Goal: Task Accomplishment & Management: Use online tool/utility

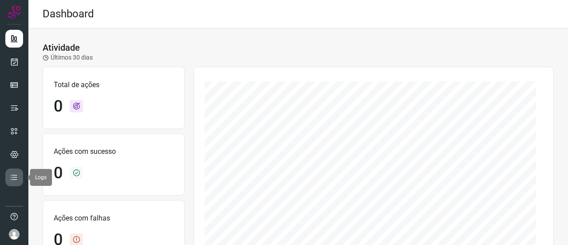
click at [16, 177] on icon at bounding box center [14, 177] width 9 height 9
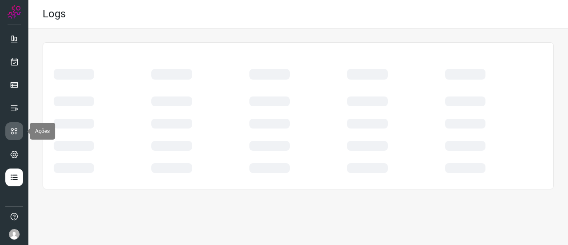
click at [15, 127] on icon at bounding box center [14, 131] width 9 height 9
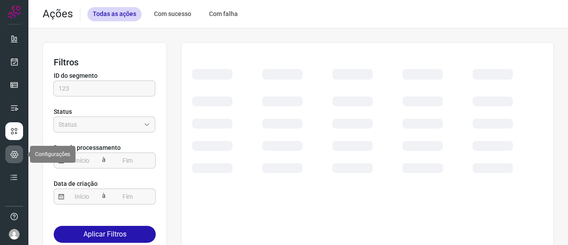
click at [13, 155] on icon at bounding box center [14, 154] width 8 height 9
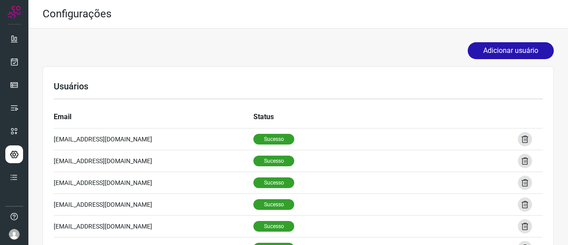
click at [17, 11] on img at bounding box center [14, 11] width 13 height 13
click at [14, 103] on icon at bounding box center [14, 107] width 9 height 9
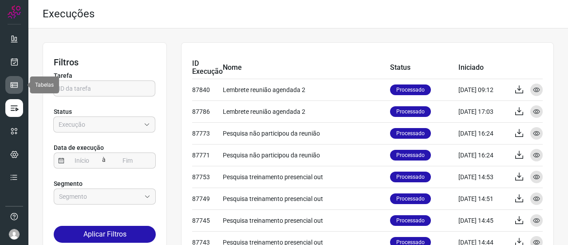
click at [13, 76] on link at bounding box center [14, 85] width 18 height 18
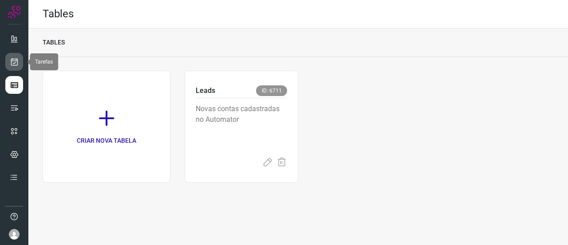
click at [13, 53] on link at bounding box center [14, 62] width 18 height 18
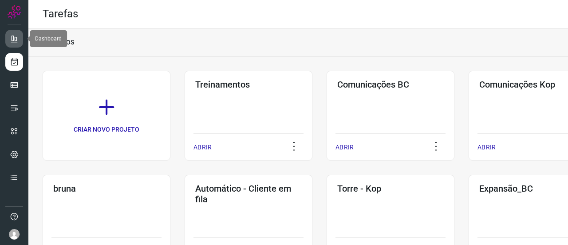
click at [13, 42] on icon at bounding box center [14, 38] width 9 height 9
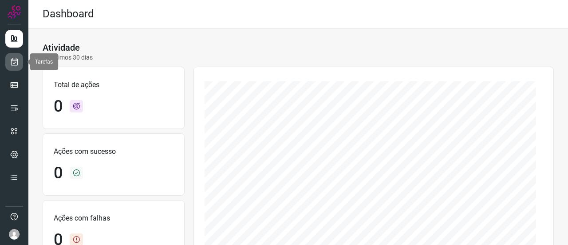
click at [14, 60] on icon at bounding box center [14, 61] width 9 height 9
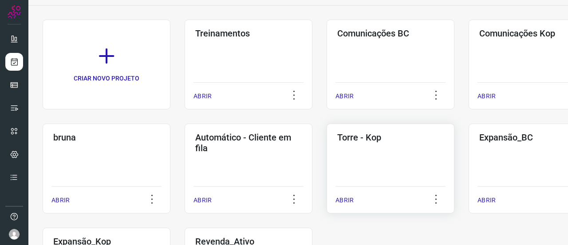
scroll to position [12, 0]
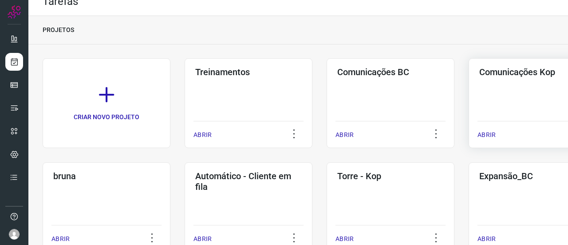
click at [498, 103] on div "Comunicações Kop ABRIR" at bounding box center [533, 103] width 128 height 90
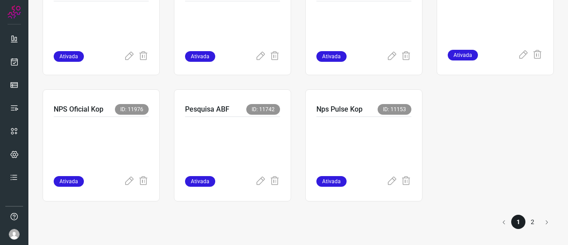
click at [526, 219] on li "2" at bounding box center [533, 221] width 14 height 14
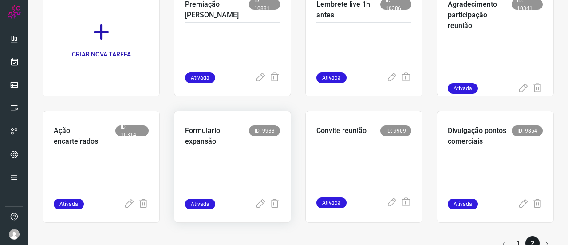
scroll to position [107, 0]
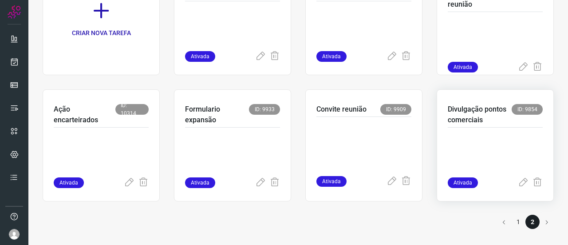
click at [475, 146] on p at bounding box center [495, 155] width 95 height 44
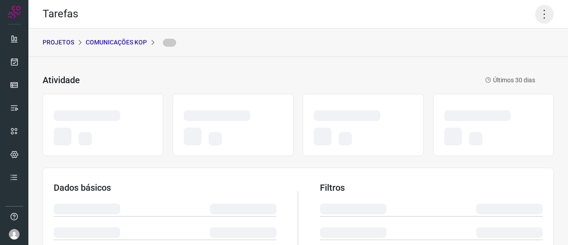
click at [536, 15] on icon at bounding box center [545, 14] width 19 height 19
click at [539, 14] on icon at bounding box center [545, 14] width 19 height 19
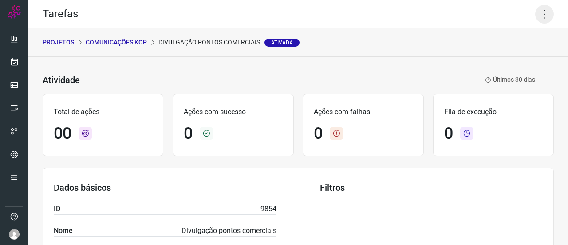
click at [539, 14] on icon at bounding box center [545, 14] width 19 height 19
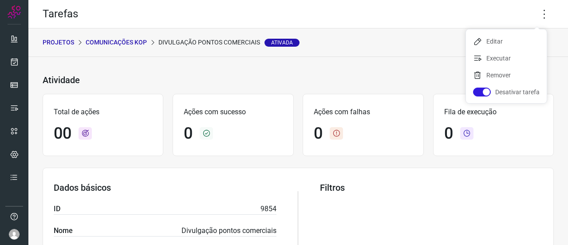
click at [331, 82] on div "Atividade Divulgação pontos comerciais Ativada Últimos 30 dias" at bounding box center [289, 80] width 493 height 13
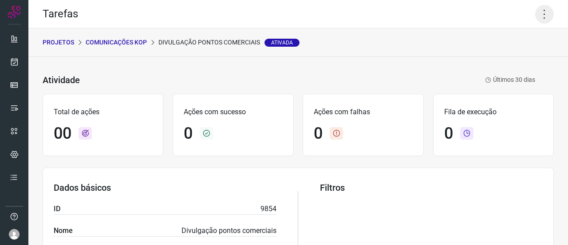
click at [536, 13] on icon at bounding box center [545, 14] width 19 height 19
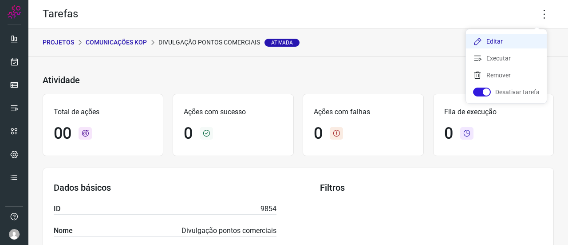
click at [496, 40] on li "Editar" at bounding box center [506, 41] width 81 height 14
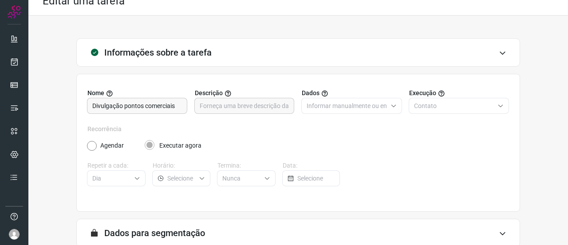
scroll to position [102, 0]
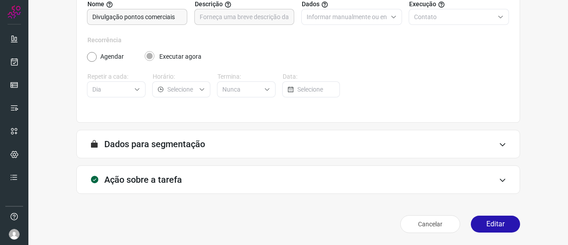
click at [317, 149] on div "A segmentação de dados está desabilitada porque a opção de envio manual foi sel…" at bounding box center [298, 144] width 444 height 28
click at [504, 142] on div "A segmentação de dados está desabilitada porque a opção de envio manual foi sel…" at bounding box center [298, 144] width 444 height 28
click at [499, 142] on icon at bounding box center [503, 144] width 8 height 7
click at [499, 176] on icon at bounding box center [503, 179] width 8 height 7
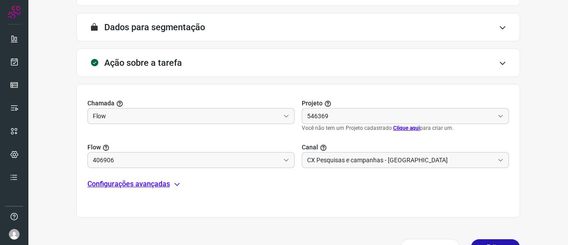
scroll to position [235, 0]
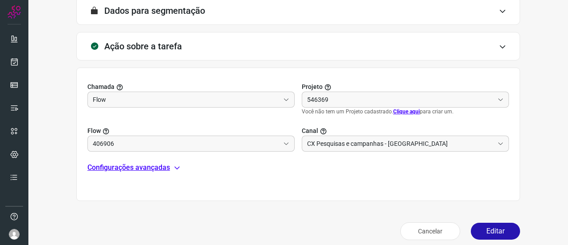
click at [138, 168] on p "Configurações avançadas" at bounding box center [128, 167] width 83 height 11
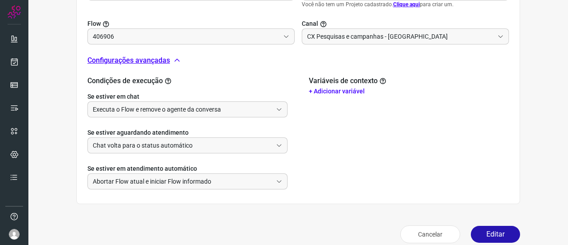
scroll to position [352, 0]
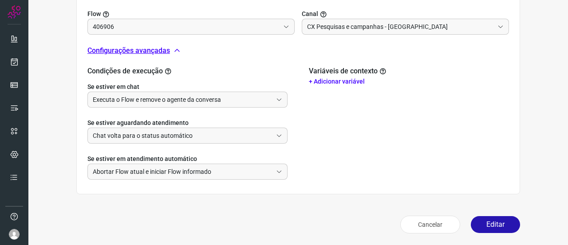
type input "Disparo comunicações - Kop"
type input "Divulgação pontos comerciais - Kop"
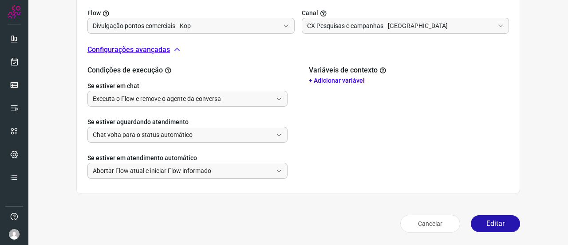
scroll to position [344, 0]
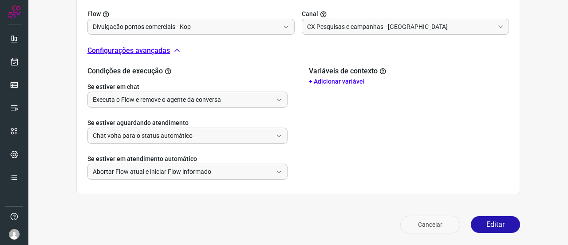
click at [415, 220] on button "Cancelar" at bounding box center [431, 224] width 60 height 18
